Goal: Information Seeking & Learning: Learn about a topic

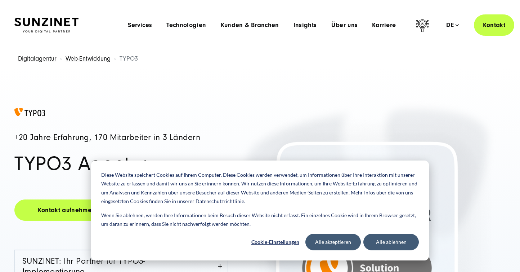
click at [389, 244] on button "Alle ablehnen" at bounding box center [390, 241] width 55 height 17
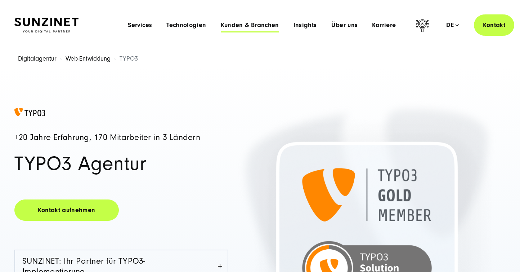
click at [249, 27] on span "Kunden & Branchen" at bounding box center [250, 25] width 58 height 7
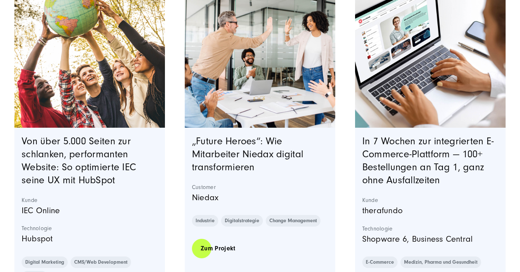
scroll to position [265, 0]
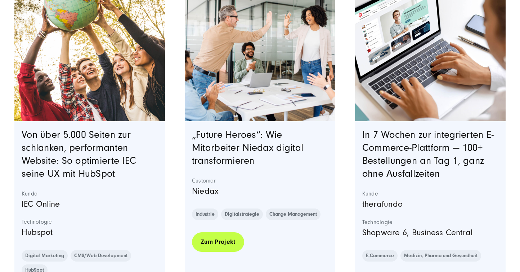
click at [210, 235] on link "Zum Projekt" at bounding box center [218, 241] width 52 height 21
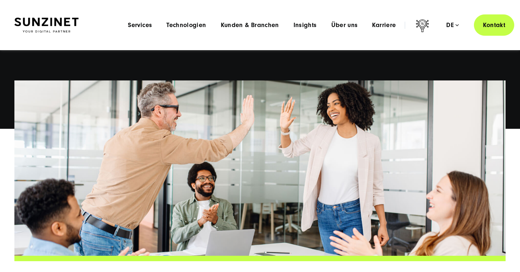
scroll to position [76, 0]
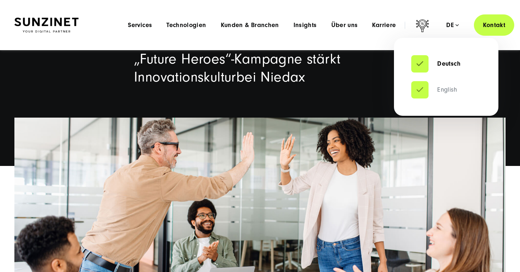
click at [438, 90] on link "English" at bounding box center [434, 89] width 46 height 7
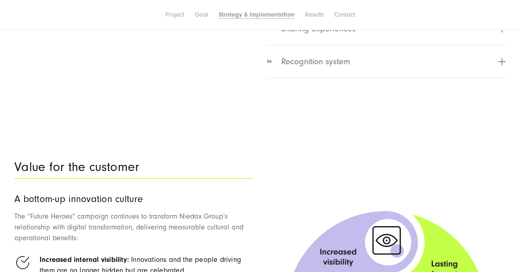
scroll to position [1768, 0]
